Goal: Manage account settings

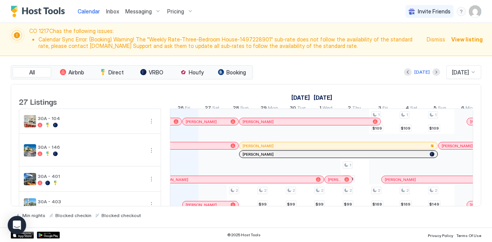
scroll to position [0, 427]
click at [477, 10] on img "User profile" at bounding box center [475, 11] width 12 height 12
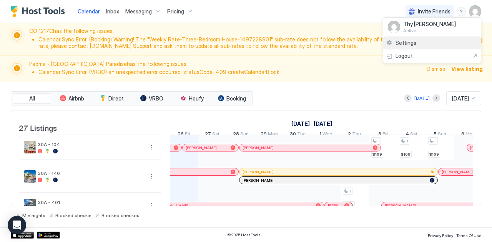
click at [404, 42] on span "Settings" at bounding box center [405, 43] width 21 height 7
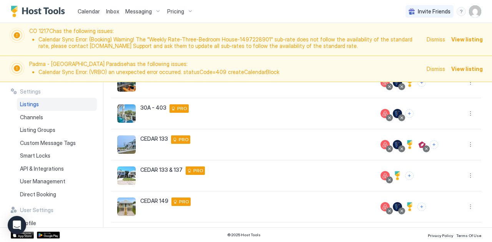
scroll to position [264, 0]
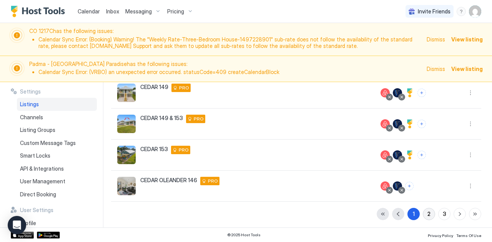
click at [427, 214] on div "2" at bounding box center [428, 214] width 3 height 8
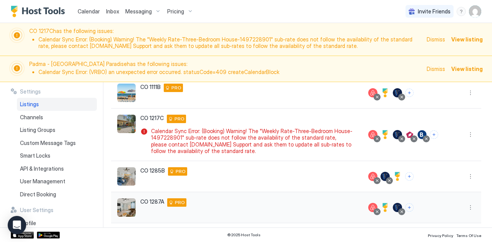
scroll to position [285, 0]
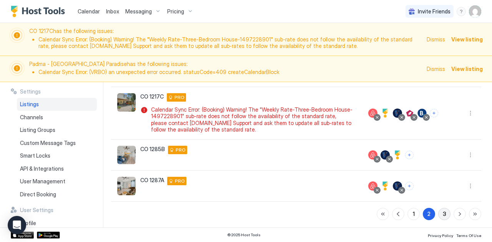
click at [443, 210] on div "3" at bounding box center [444, 214] width 3 height 8
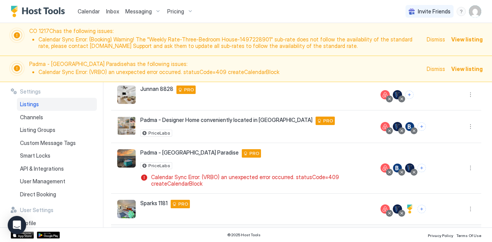
scroll to position [137, 0]
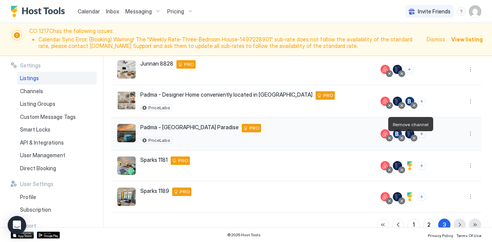
click at [412, 136] on div at bounding box center [414, 138] width 4 height 4
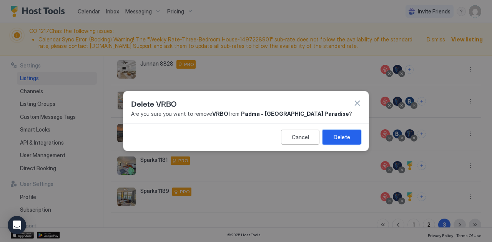
click at [343, 136] on div "Delete" at bounding box center [341, 137] width 17 height 8
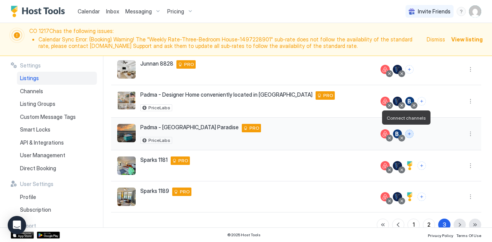
click at [407, 133] on button "Connect channels" at bounding box center [409, 134] width 8 height 8
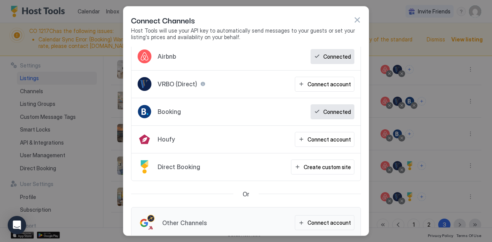
scroll to position [0, 0]
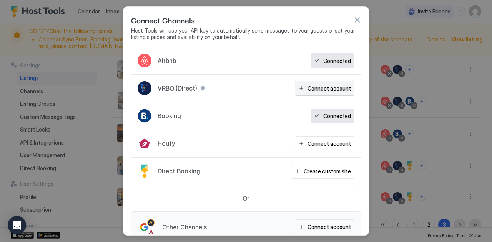
click at [328, 83] on button "Connect account" at bounding box center [325, 88] width 60 height 15
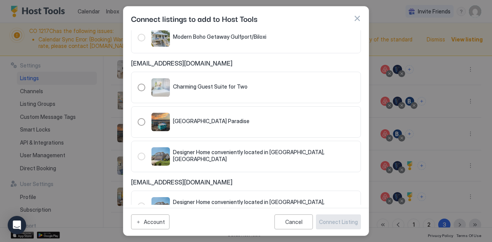
scroll to position [374, 0]
click at [144, 119] on div "321.4458862.5033030" at bounding box center [142, 123] width 8 height 8
click at [330, 223] on div "Connect Listing" at bounding box center [338, 222] width 39 height 8
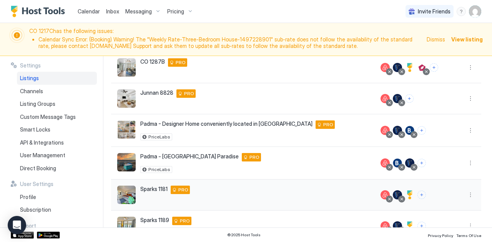
scroll to position [148, 0]
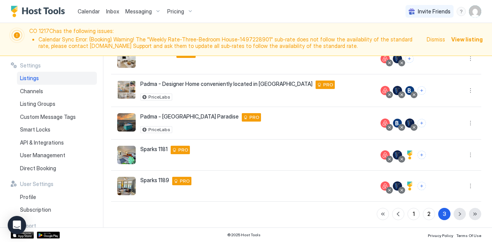
click at [473, 11] on img "User profile" at bounding box center [475, 11] width 12 height 12
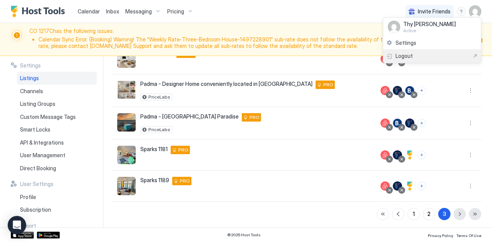
click at [401, 55] on span "Logout" at bounding box center [403, 56] width 17 height 7
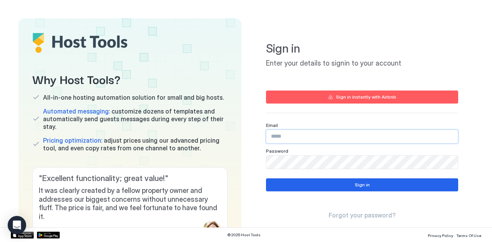
click at [277, 141] on input "Input Field" at bounding box center [361, 136] width 191 height 13
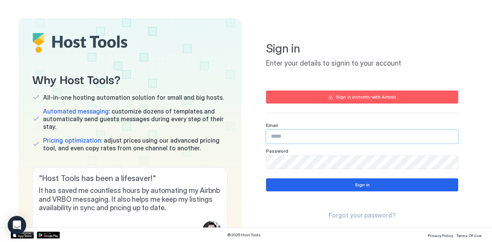
type input "**********"
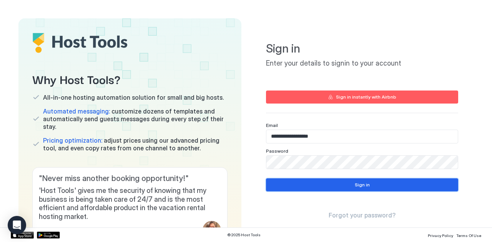
click at [276, 188] on button "Sign in" at bounding box center [362, 185] width 192 height 13
